Goal: Transaction & Acquisition: Purchase product/service

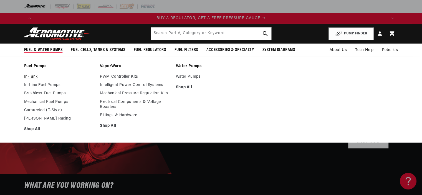
click at [34, 75] on link "In-Tank" at bounding box center [59, 76] width 70 height 5
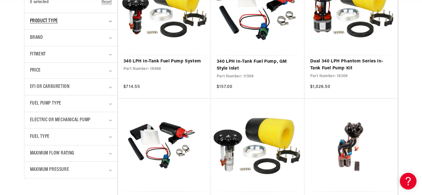
scroll to position [194, 0]
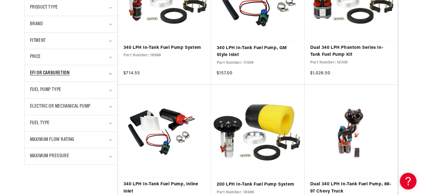
click at [99, 69] on div "EFI or Carburetion" at bounding box center [68, 73] width 77 height 8
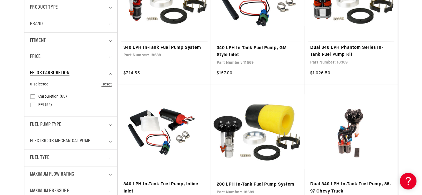
scroll to position [0, 704]
click at [49, 95] on span "Carburetion (65)" at bounding box center [52, 96] width 29 height 5
click at [35, 95] on input "Carburetion (65) Carburetion (65 products)" at bounding box center [33, 97] width 4 height 4
checkbox input "true"
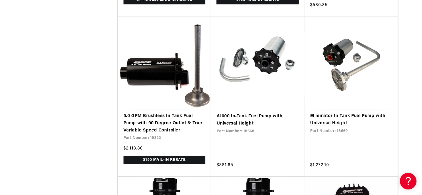
click at [320, 114] on link "Eliminator In-Tank Fuel Pump with Universal Height" at bounding box center [351, 120] width 82 height 14
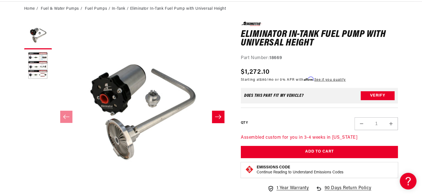
scroll to position [0, 352]
click at [220, 116] on icon "Slide right" at bounding box center [218, 117] width 6 height 4
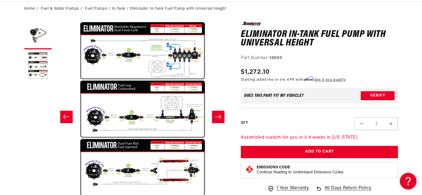
scroll to position [0, 175]
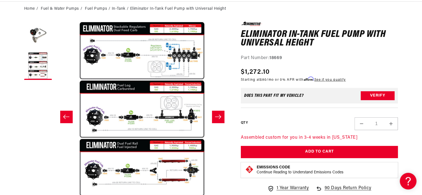
click at [220, 116] on icon "Slide right" at bounding box center [218, 117] width 6 height 4
